Goal: Find specific page/section: Find specific page/section

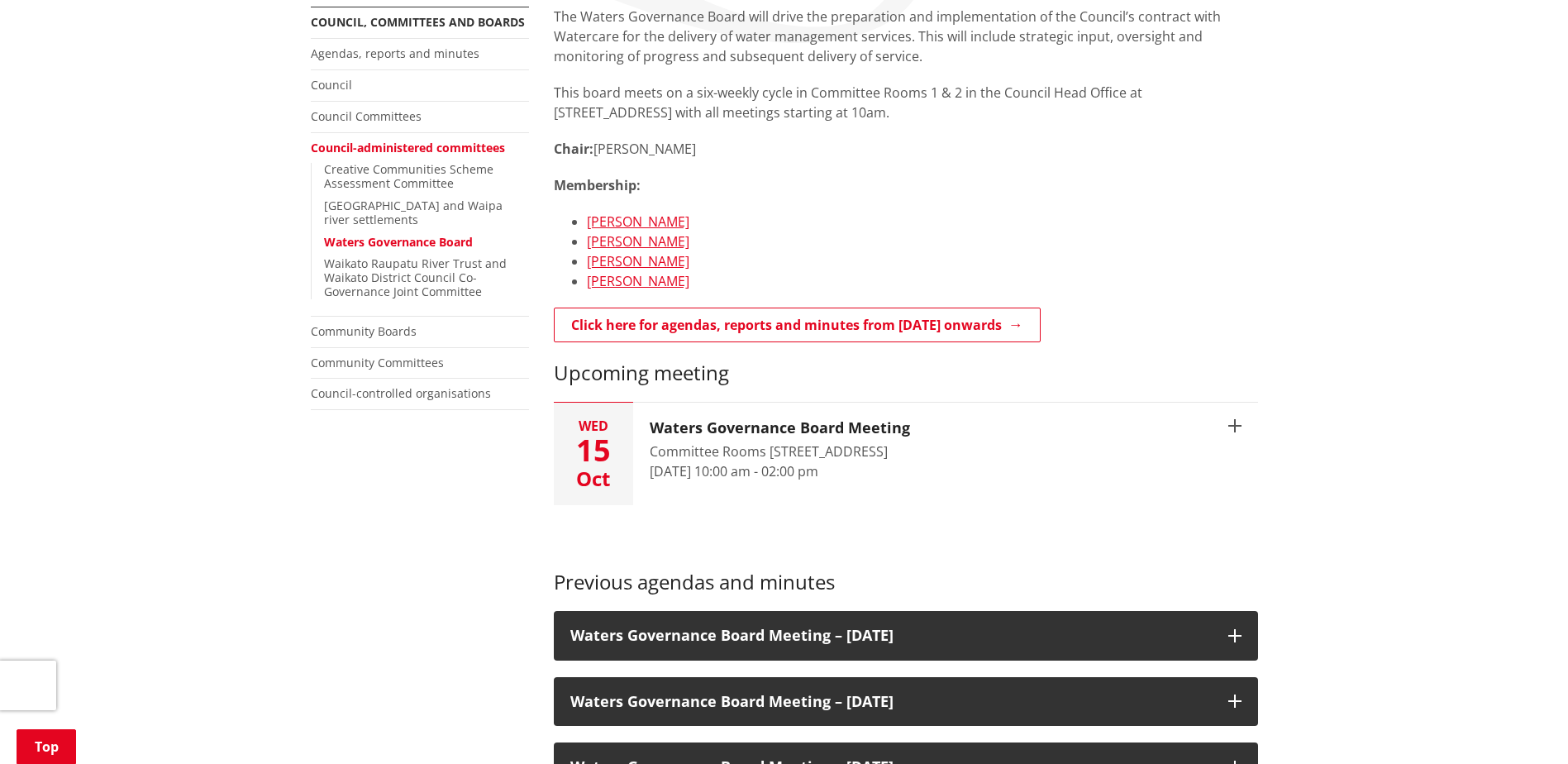
scroll to position [330, 0]
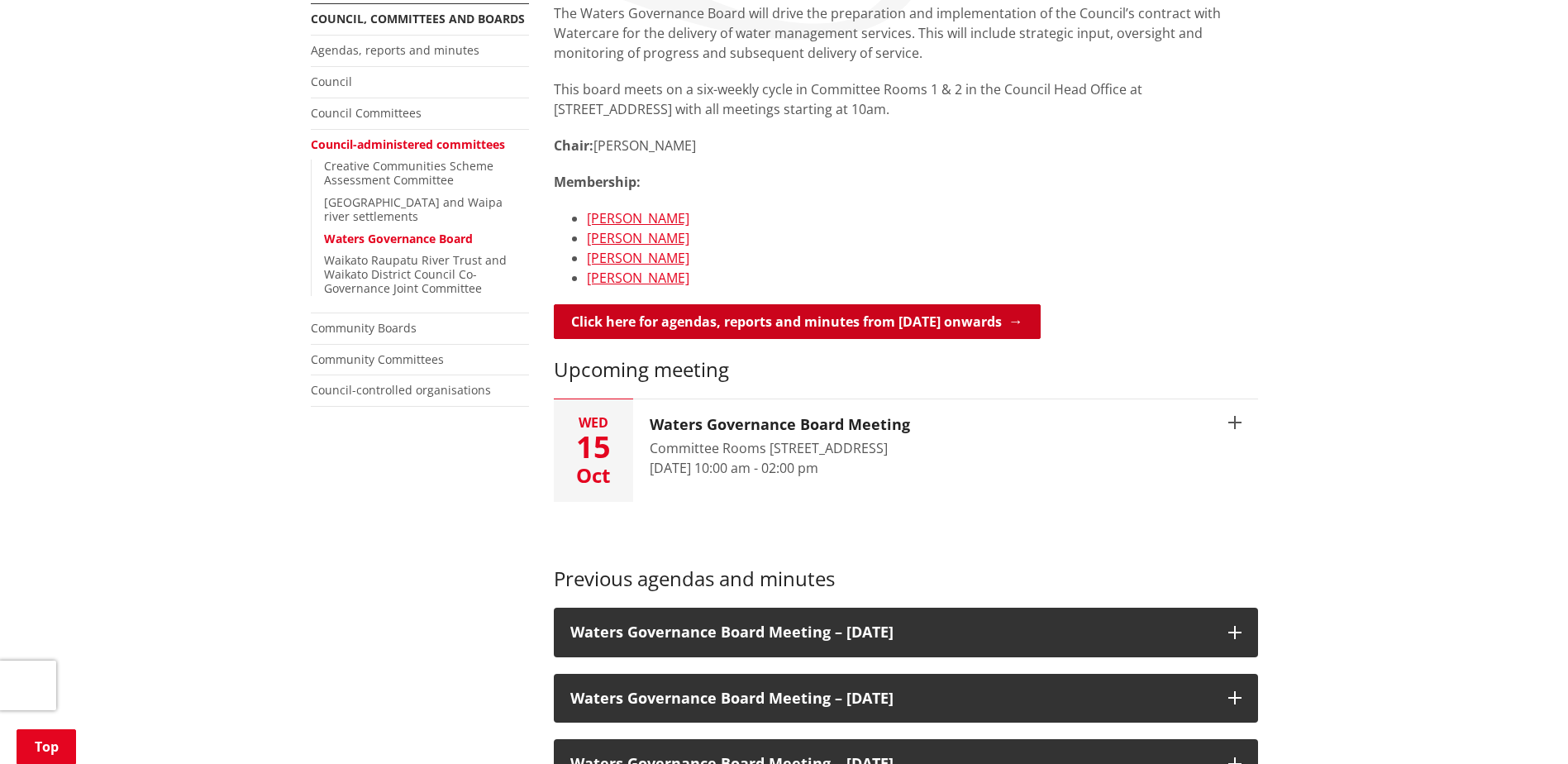
click at [952, 317] on link "Click here for agendas, reports and minutes from [DATE] onwards" at bounding box center [797, 322] width 487 height 35
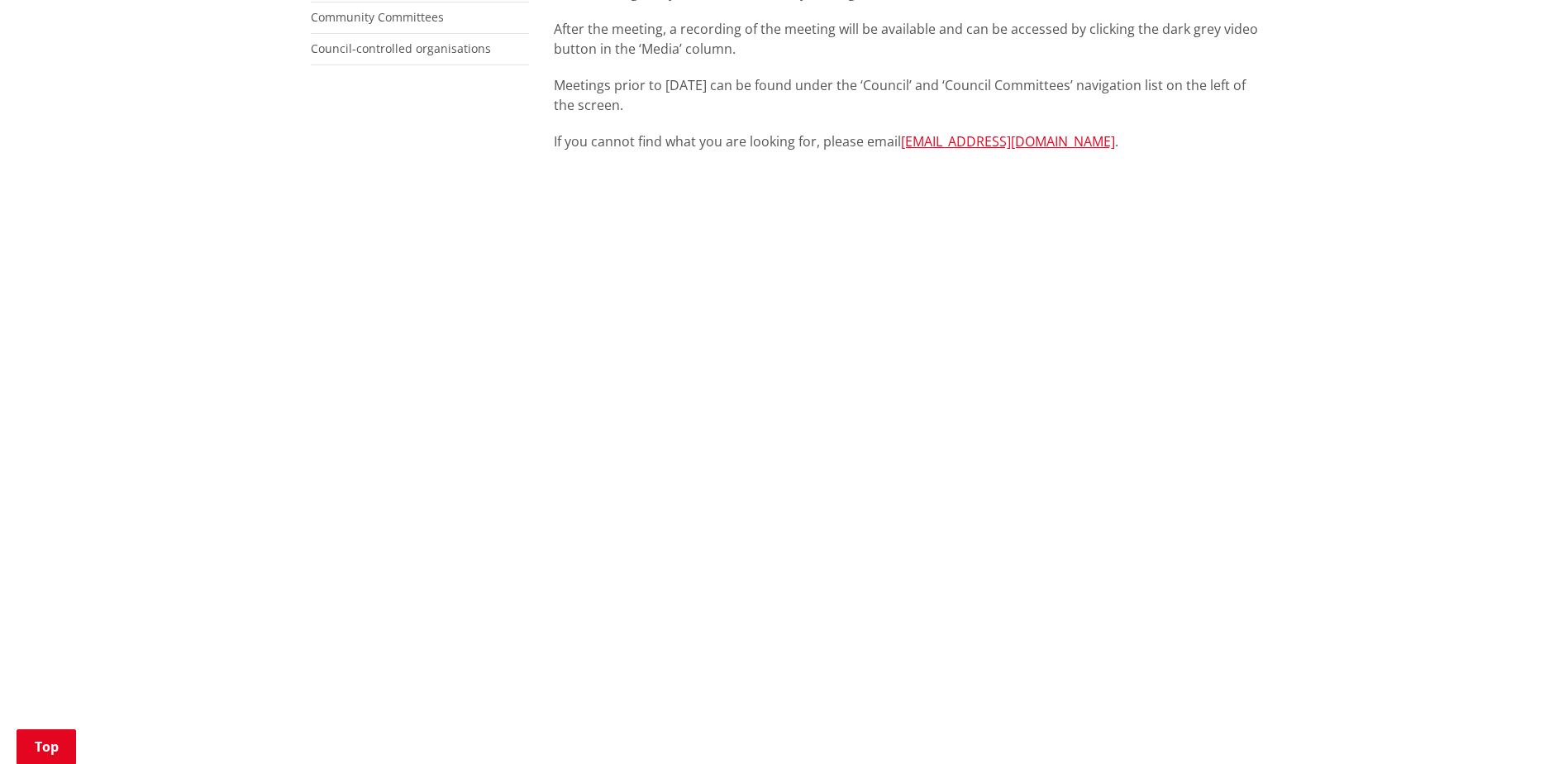
scroll to position [248, 0]
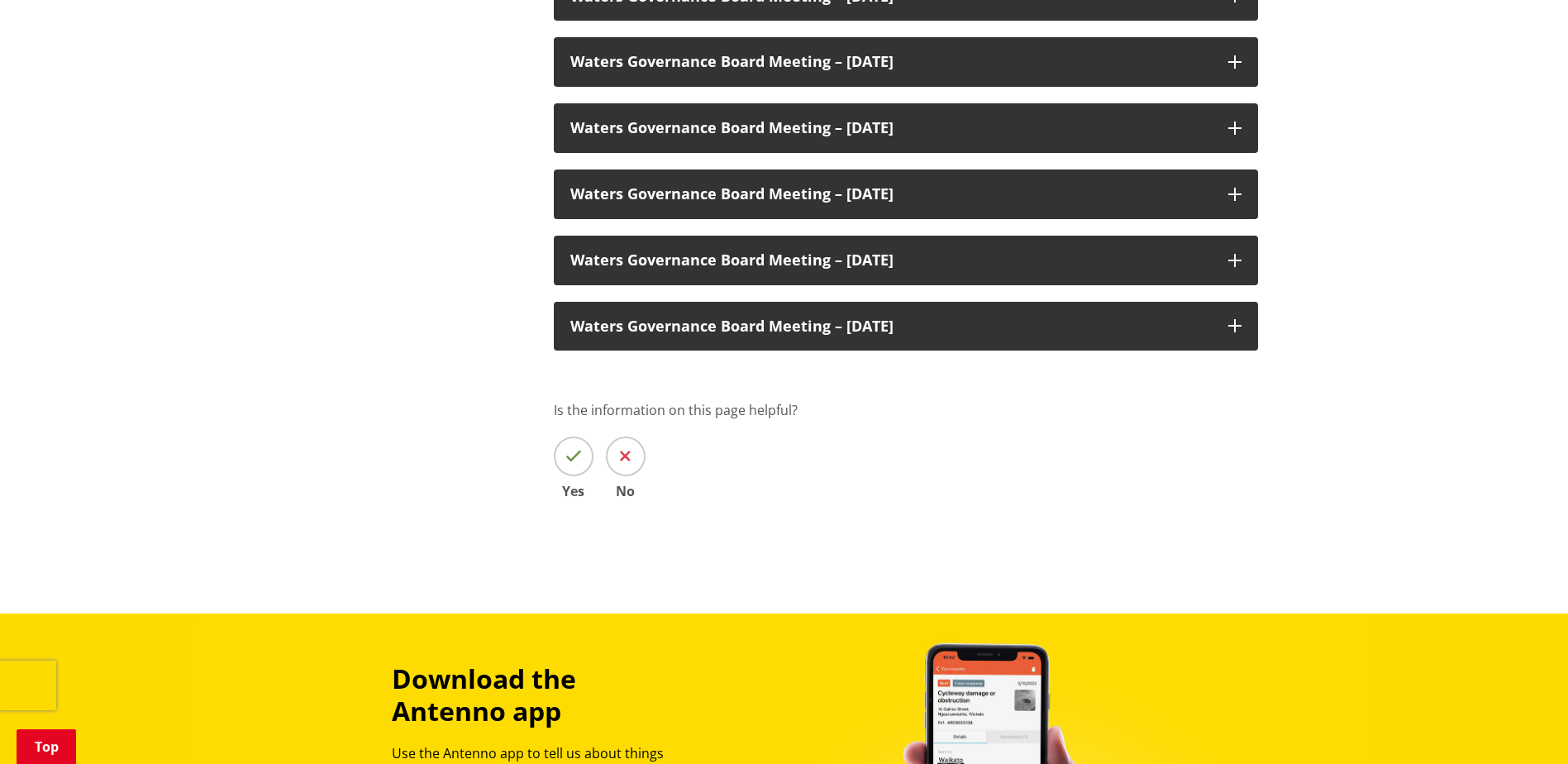
scroll to position [1901, 0]
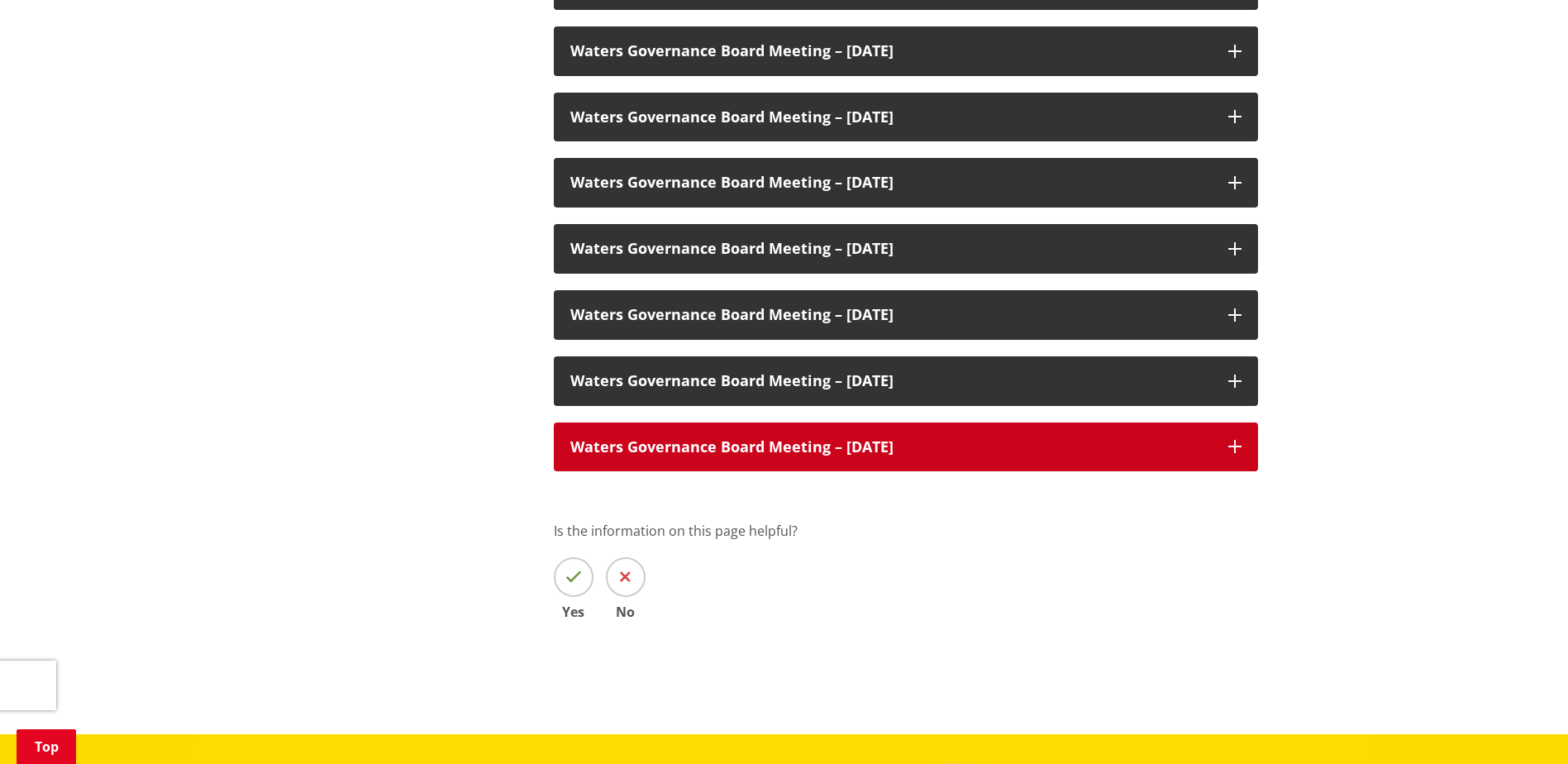
click at [971, 455] on h3 "Waters Governance Board Meeting – [DATE]" at bounding box center [891, 447] width 641 height 16
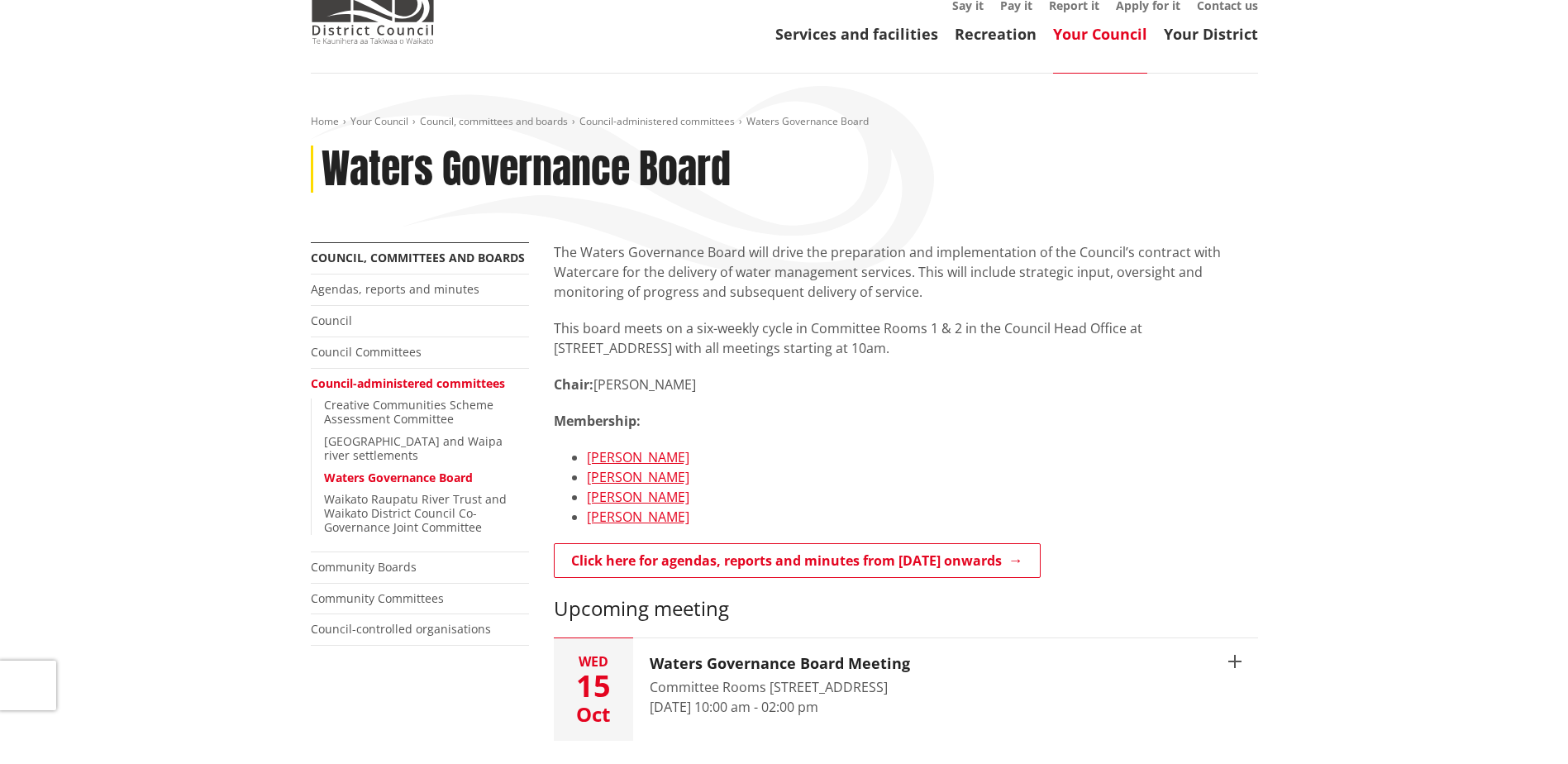
scroll to position [0, 0]
